Goal: Task Accomplishment & Management: Manage account settings

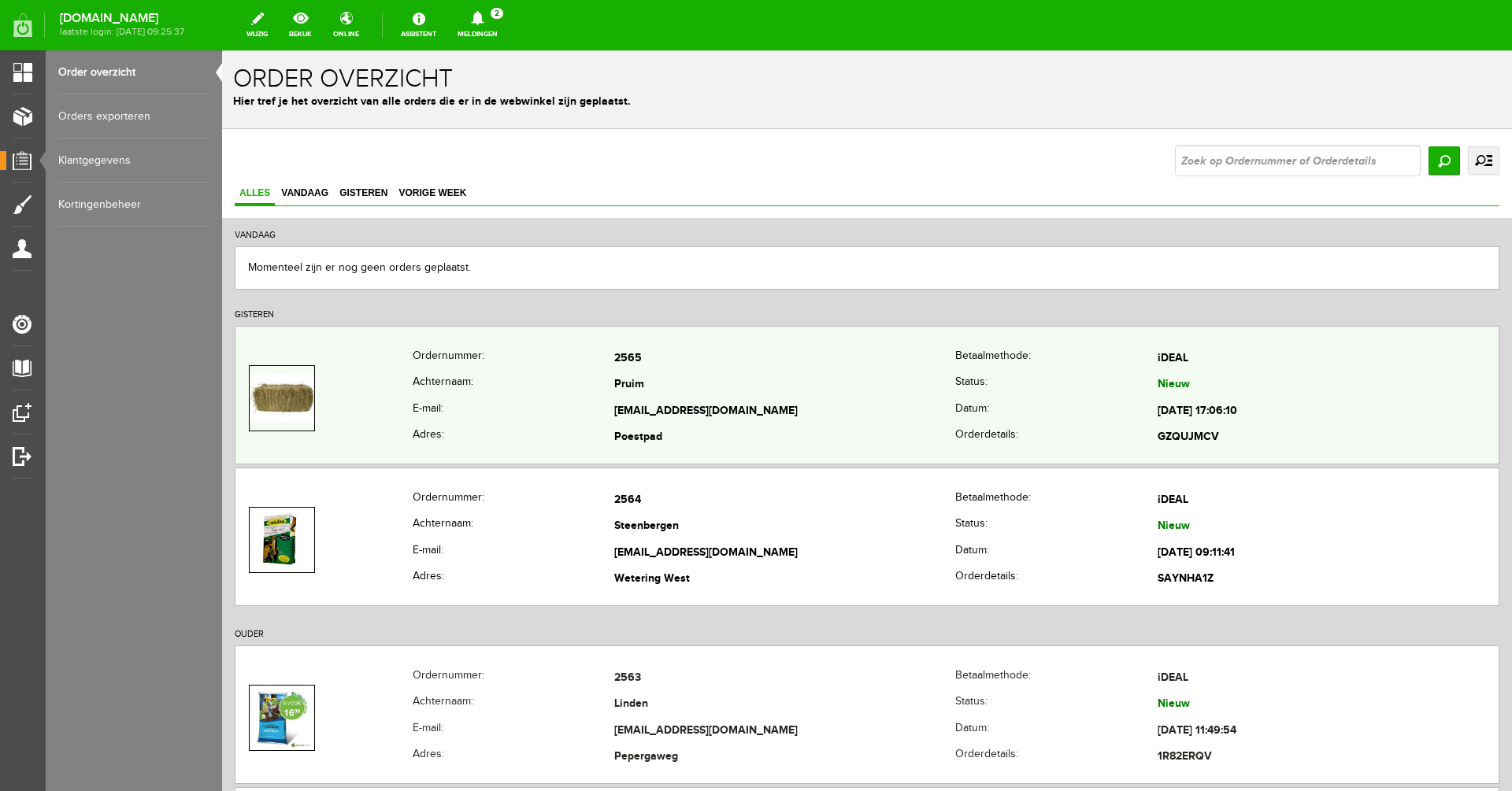
click at [723, 398] on td "[EMAIL_ADDRESS][DOMAIN_NAME]" at bounding box center [784, 412] width 341 height 27
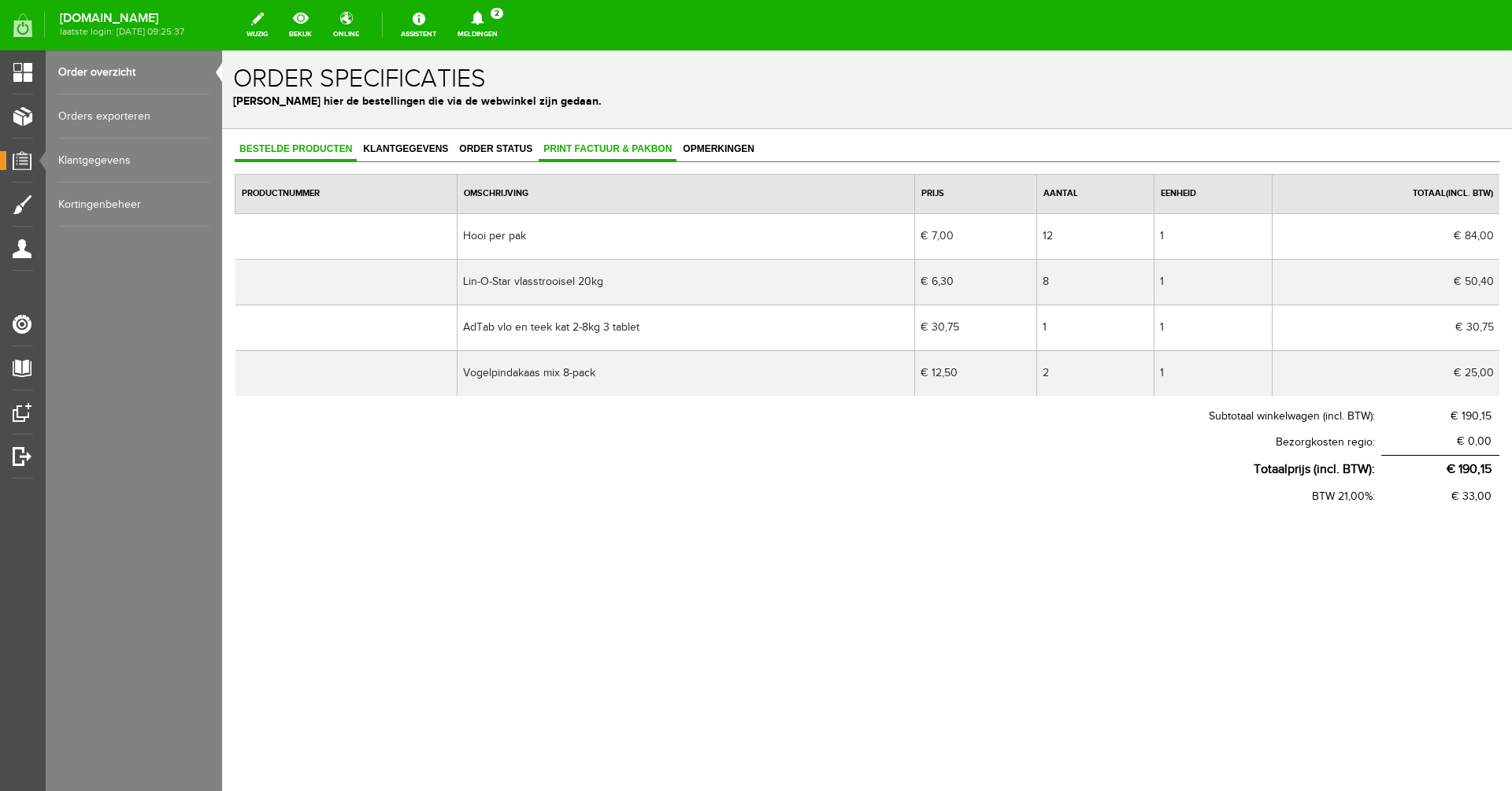
click at [587, 154] on link "Print factuur & pakbon" at bounding box center [607, 150] width 138 height 23
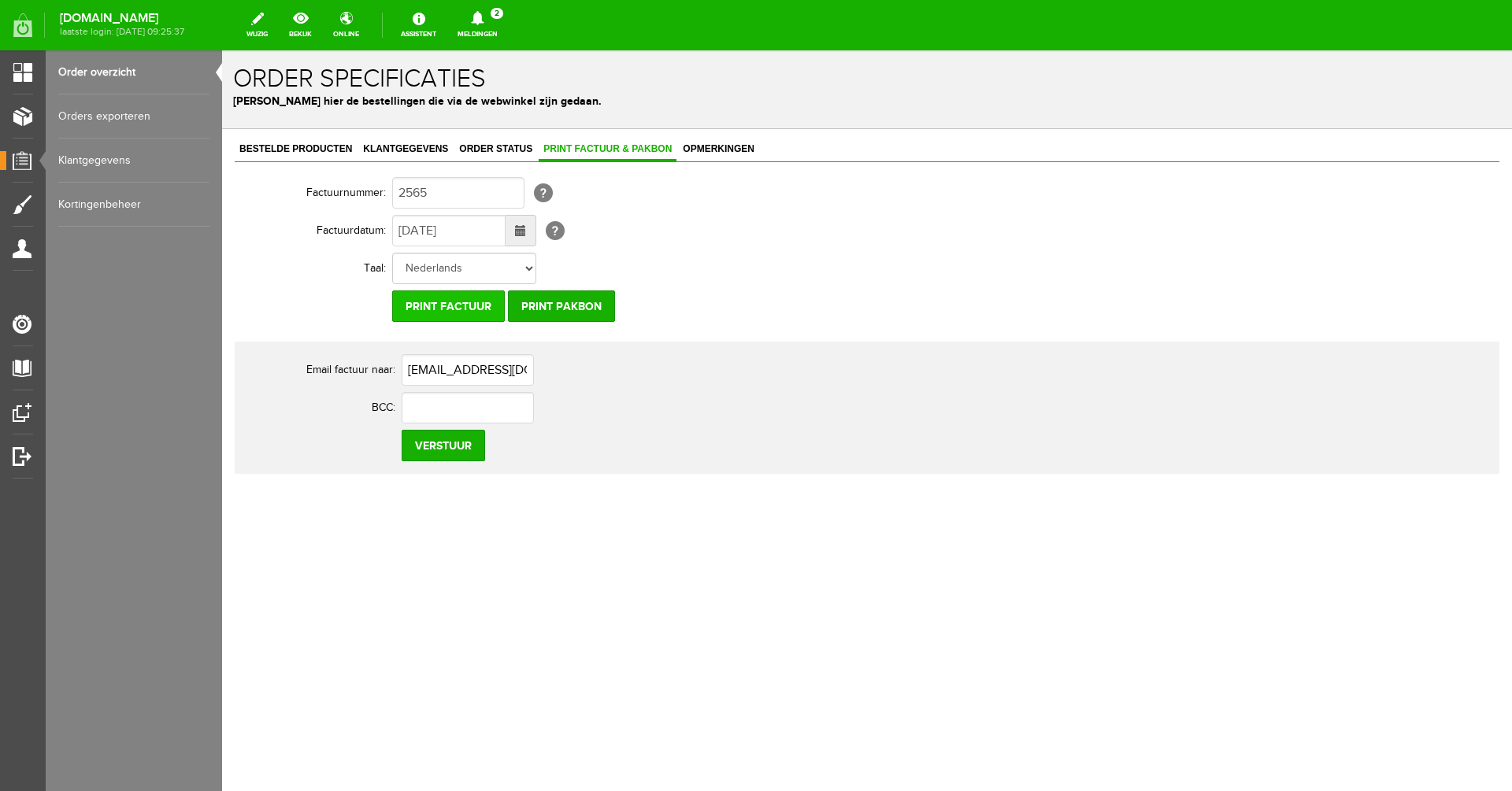
click at [481, 303] on input "Print factuur" at bounding box center [448, 306] width 113 height 31
click at [586, 307] on input "Print pakbon" at bounding box center [562, 306] width 107 height 31
click at [507, 30] on link "Meldingen 2 Nieuwe orders Er is een nieuwe order( #2565 ) geplaatst door [PERSO…" at bounding box center [478, 25] width 59 height 35
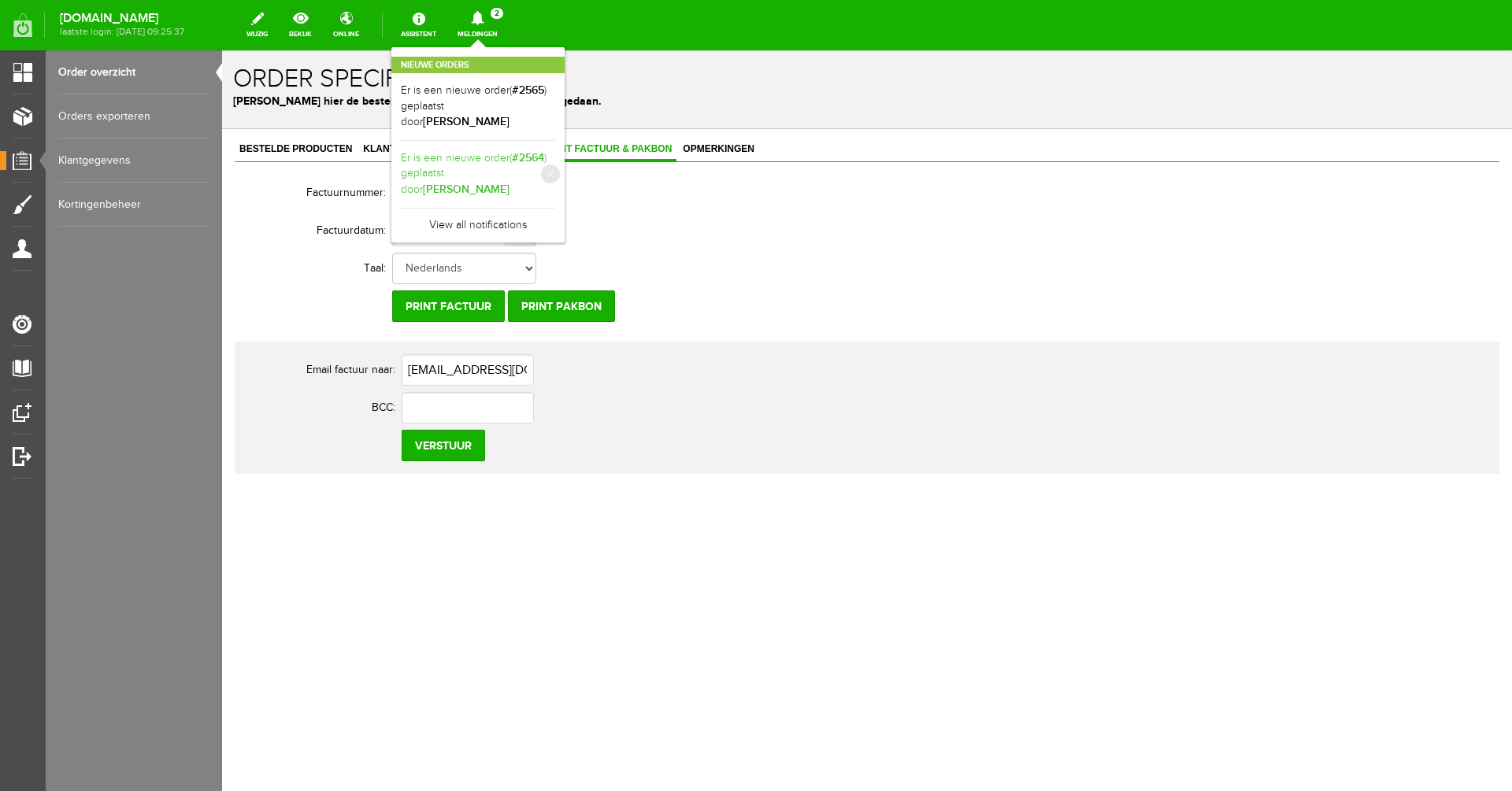
click at [533, 151] on link "Er is een nieuwe order( #2564 ) geplaatst door [PERSON_NAME]" at bounding box center [478, 174] width 154 height 48
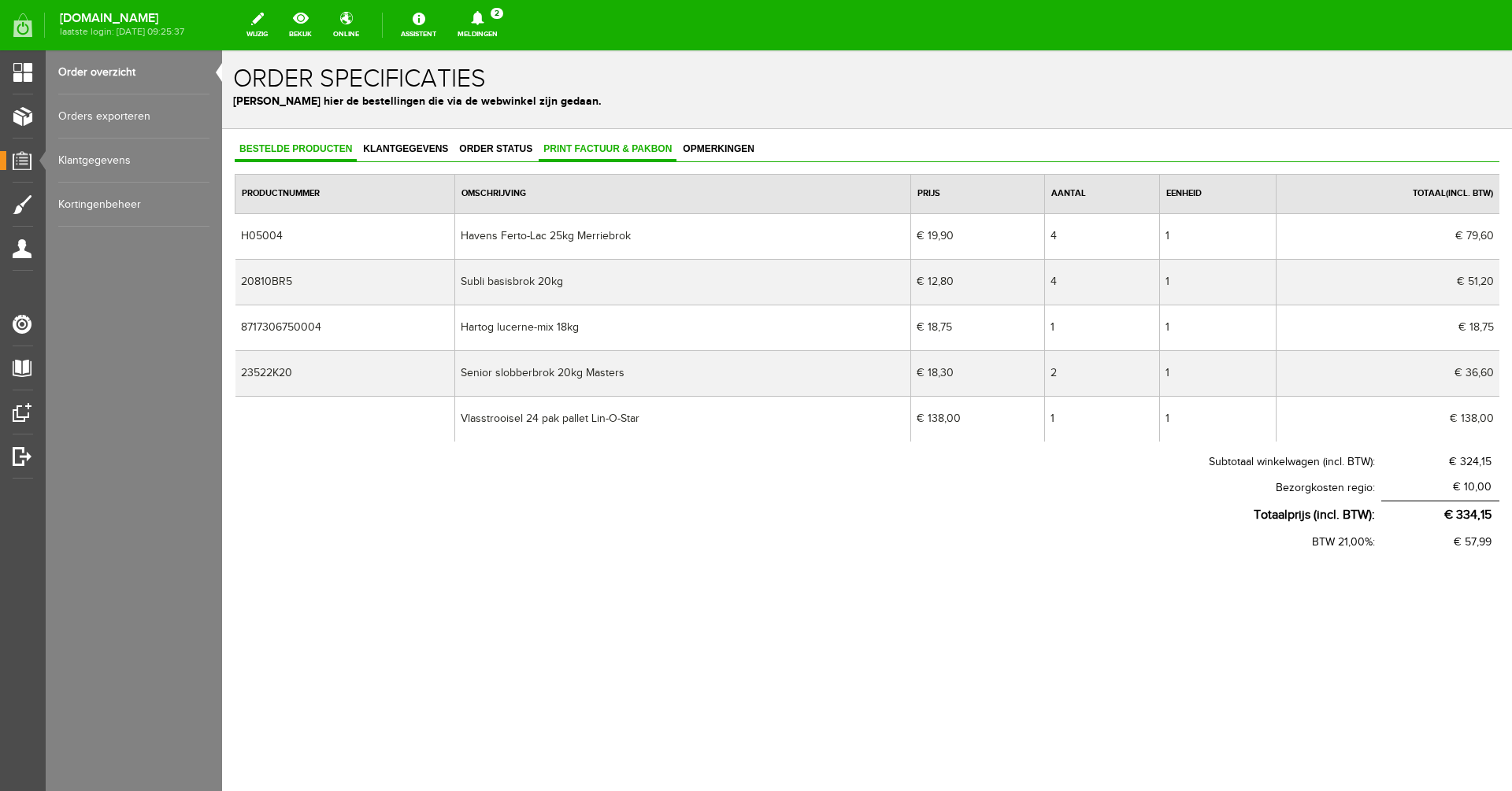
click at [590, 154] on link "Print factuur & pakbon" at bounding box center [607, 150] width 138 height 23
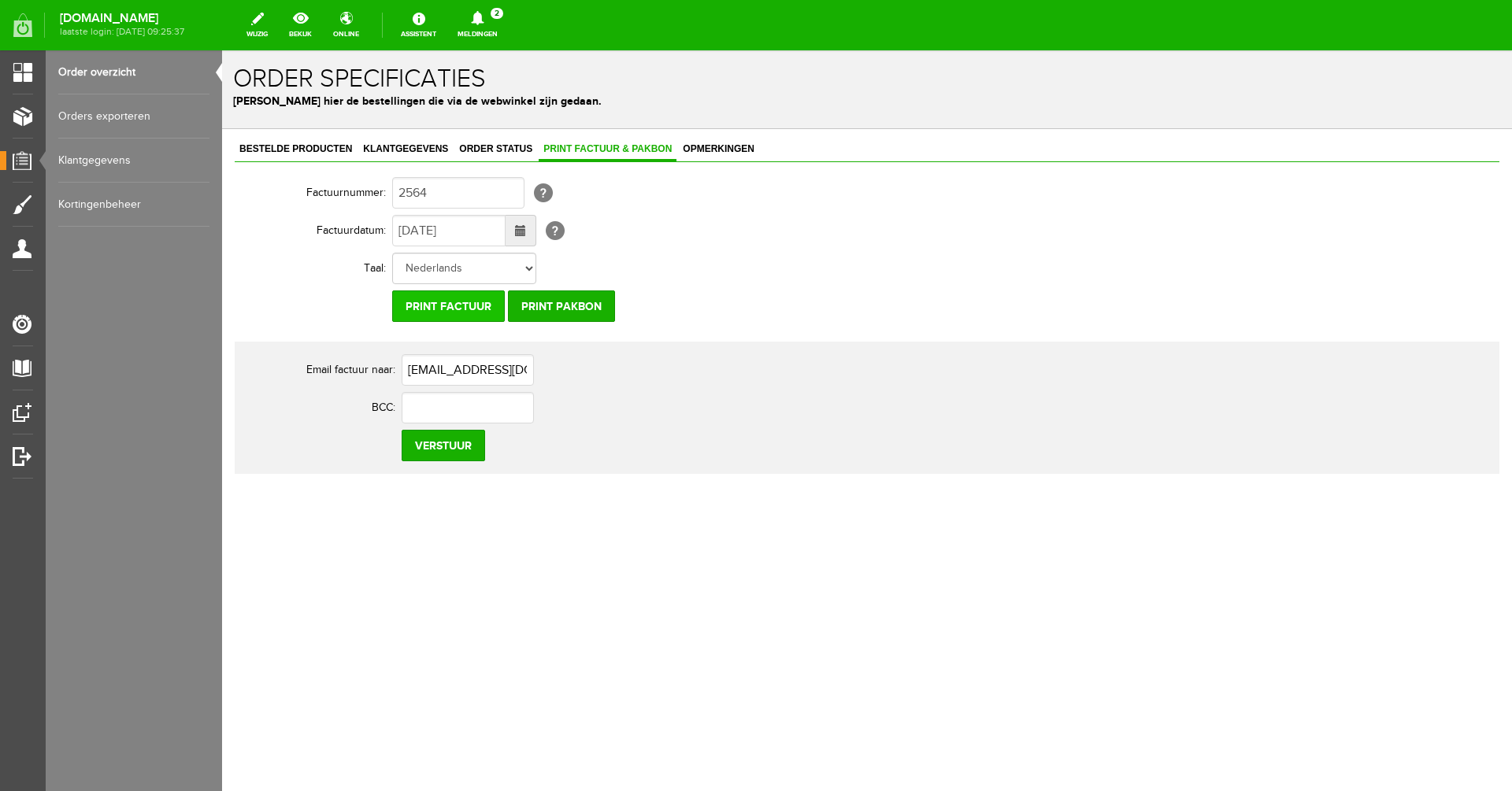
click at [436, 302] on input "Print factuur" at bounding box center [448, 306] width 113 height 31
click at [581, 305] on input "Print pakbon" at bounding box center [562, 306] width 107 height 31
click at [507, 25] on link "Meldingen 1 Nieuwe orders Er is een nieuwe order( #2565 ) geplaatst door [PERSO…" at bounding box center [478, 25] width 59 height 35
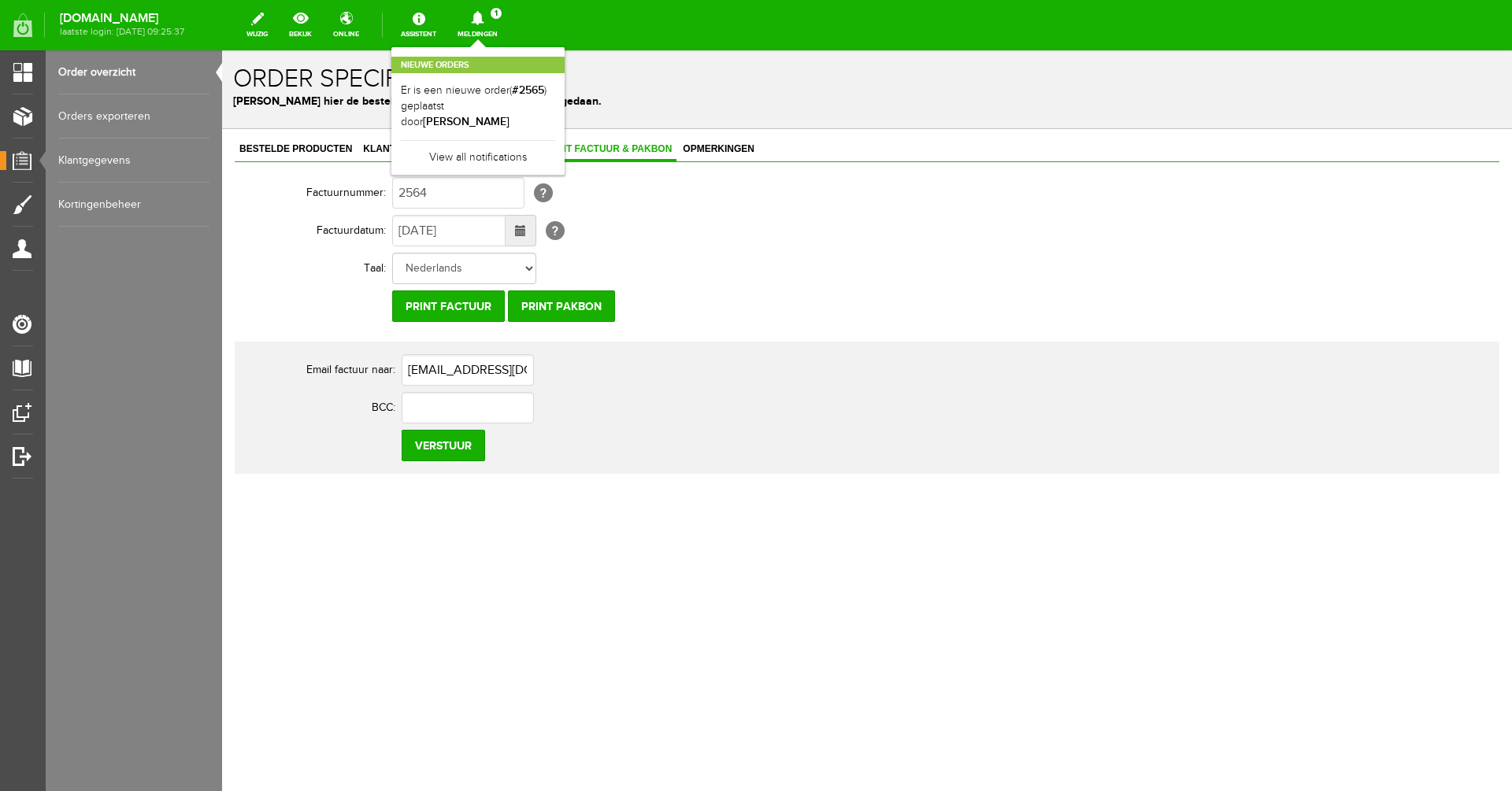
click at [507, 25] on link "Meldingen 1 Nieuwe orders Er is een nieuwe order( #2565 ) geplaatst door [PERSO…" at bounding box center [478, 25] width 59 height 35
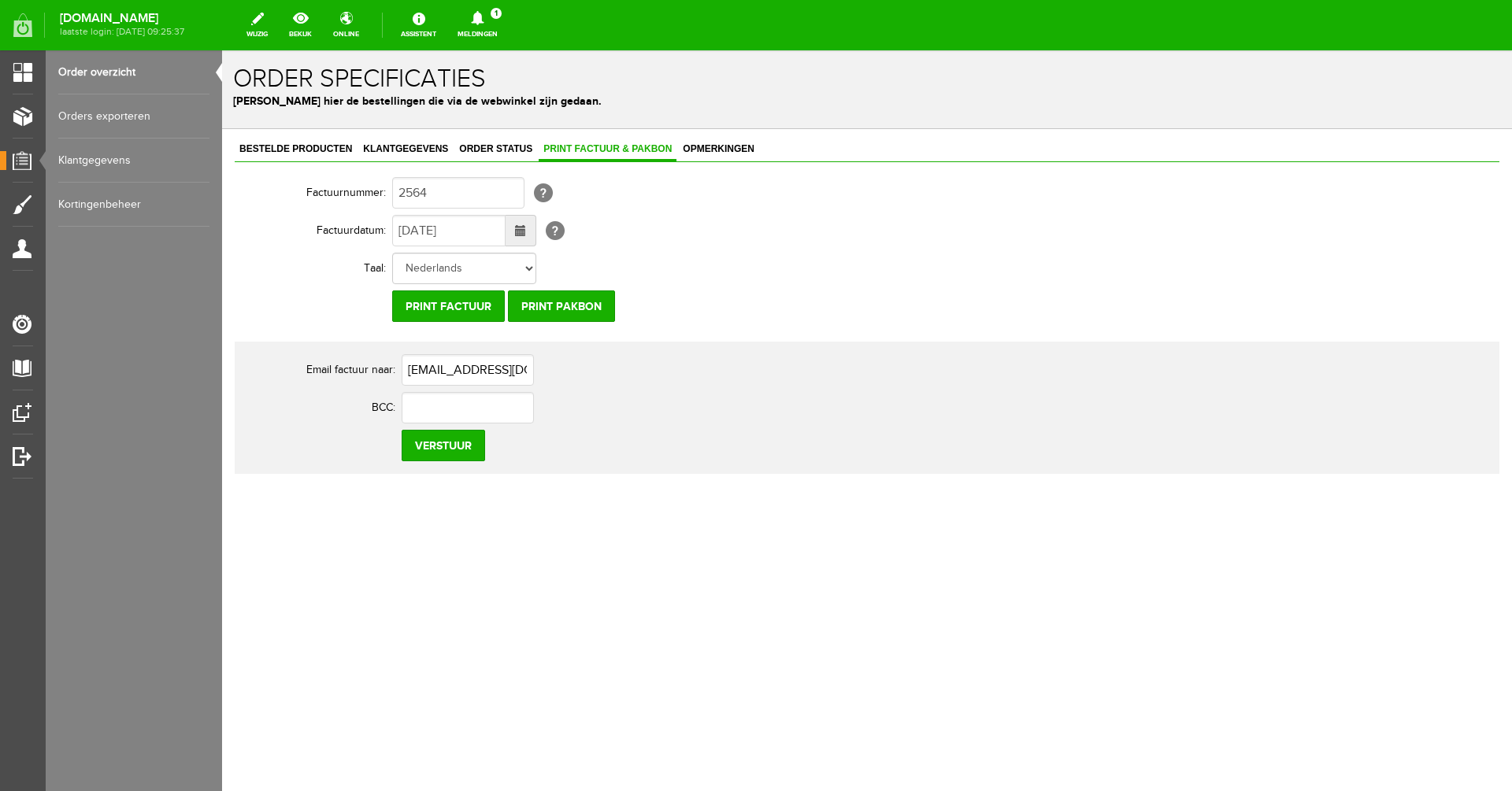
click at [507, 25] on link "Meldingen 1 Nieuwe orders Er is een nieuwe order( #2565 ) geplaatst door [PERSO…" at bounding box center [478, 25] width 59 height 35
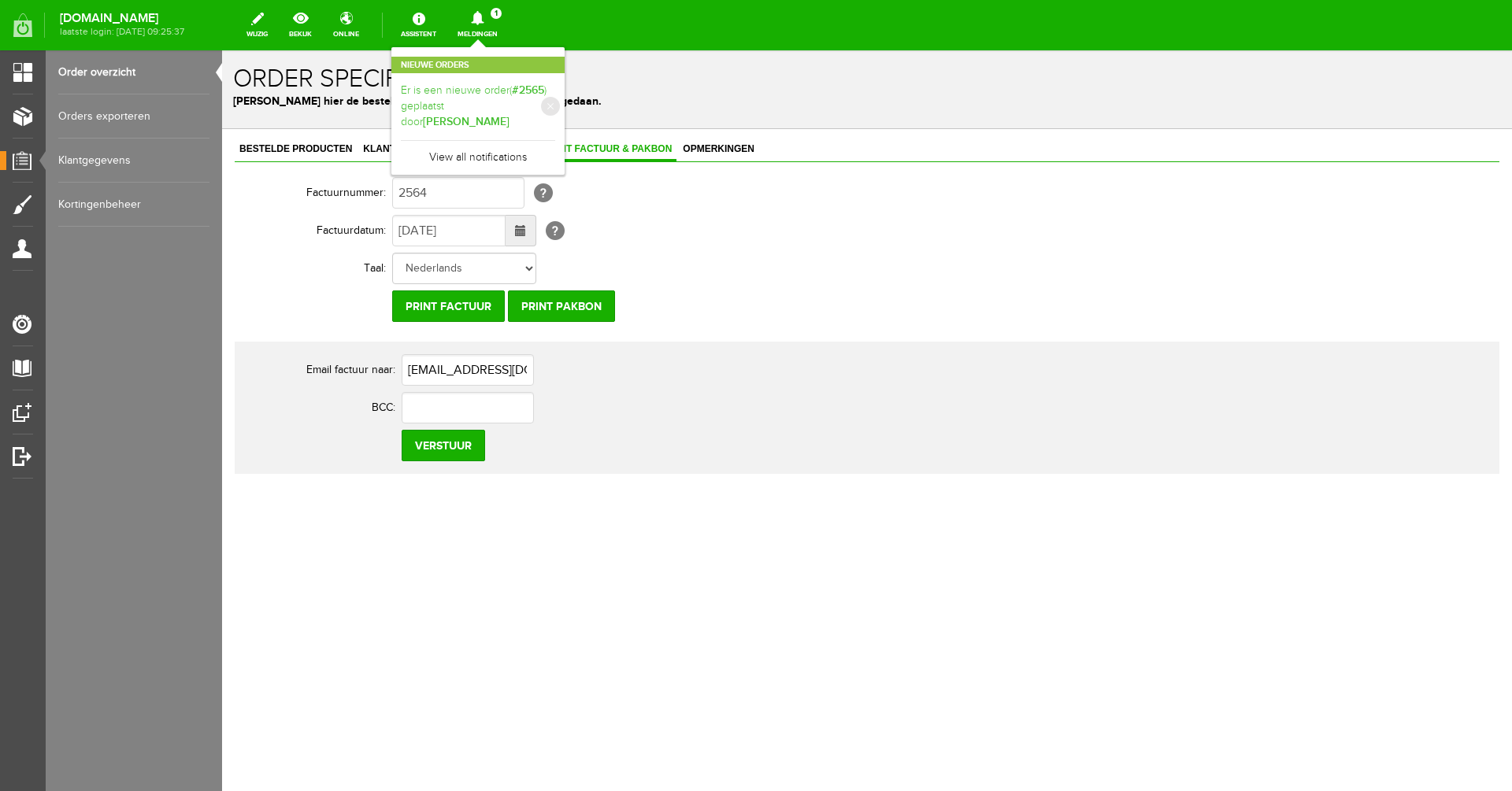
click at [493, 100] on link "Er is een nieuwe order( #2565 ) geplaatst door [PERSON_NAME]" at bounding box center [478, 107] width 154 height 48
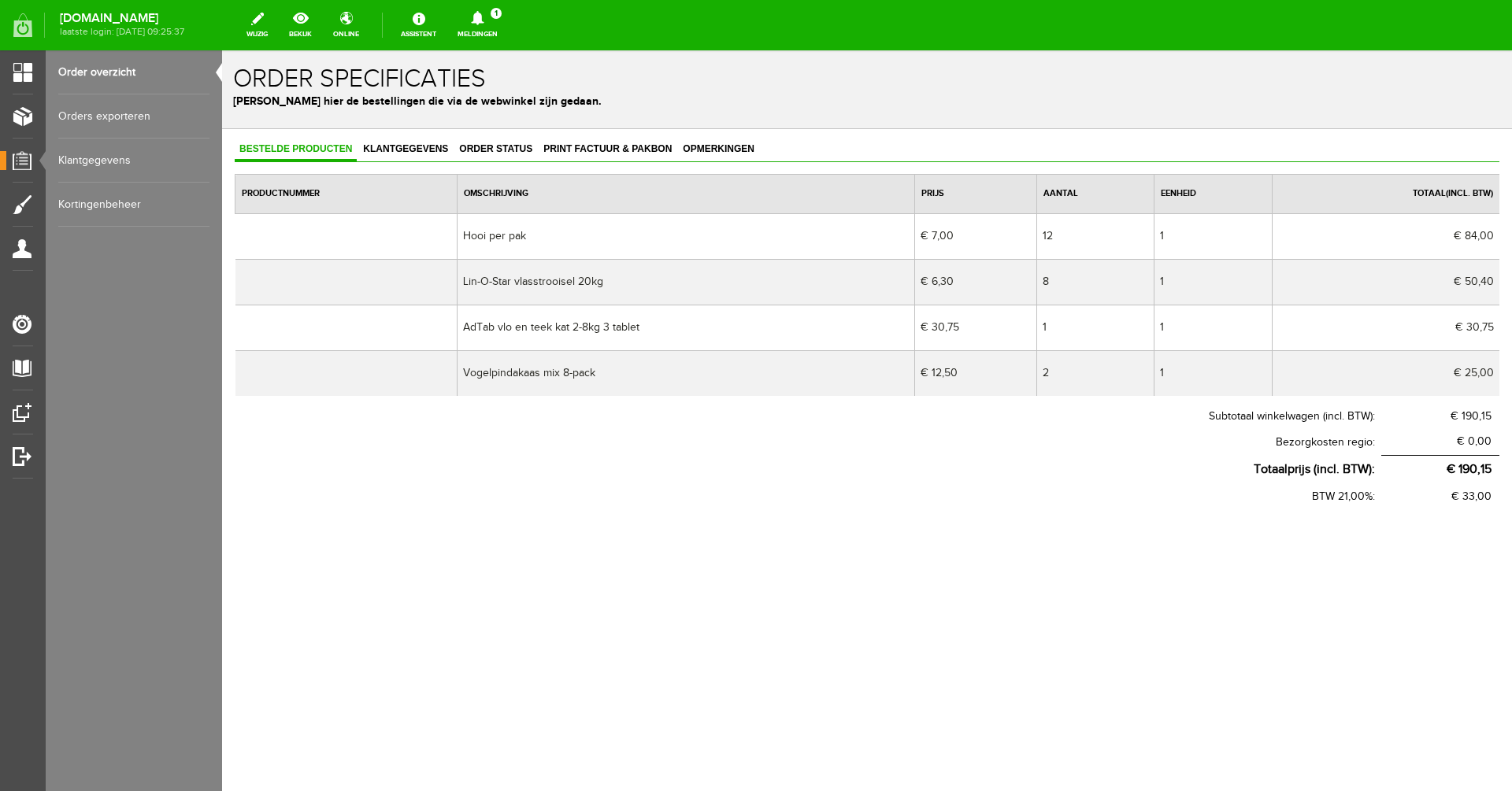
click at [410, 132] on div "Bestelde producten Klantgegevens Order status Print factuur & pakbon Opmerkinge…" at bounding box center [867, 374] width 1290 height 491
click at [408, 143] on link "Klantgegevens" at bounding box center [406, 150] width 95 height 23
